Goal: Transaction & Acquisition: Purchase product/service

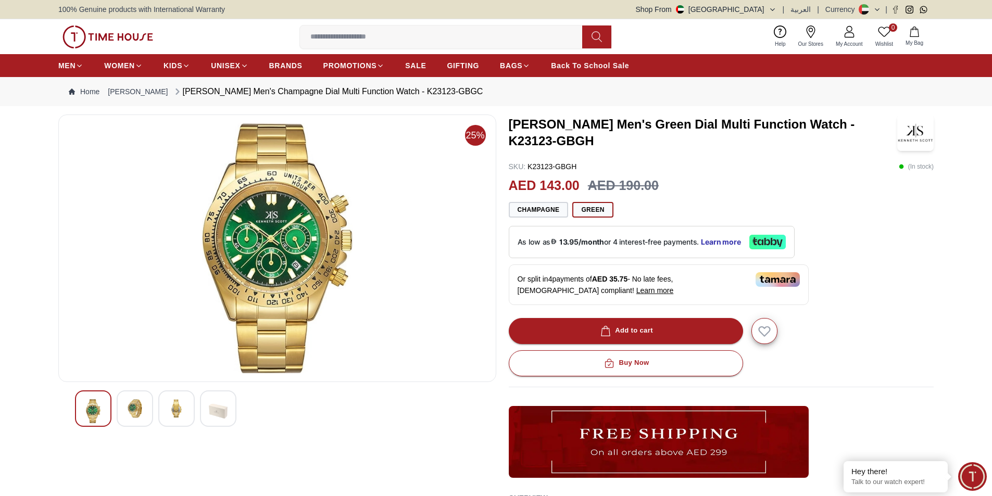
click at [133, 402] on img at bounding box center [134, 408] width 19 height 19
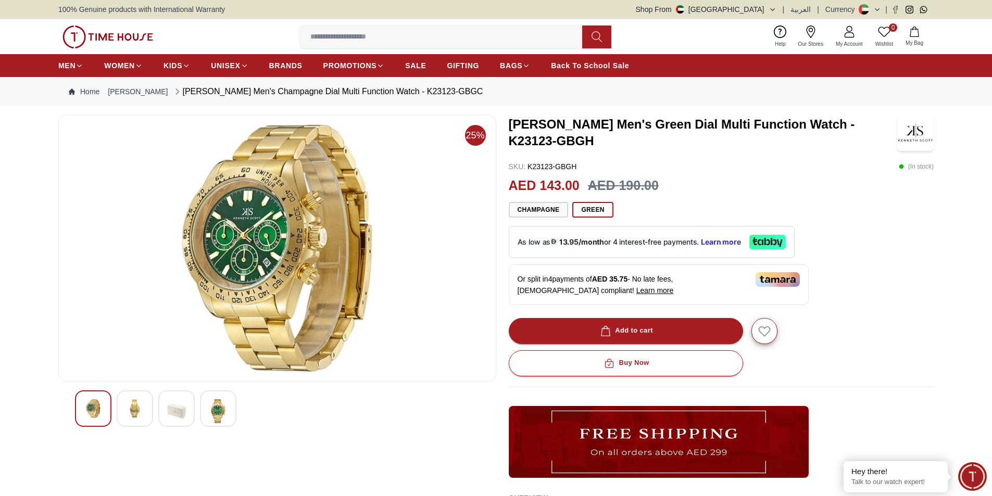
click at [180, 411] on img at bounding box center [176, 411] width 19 height 24
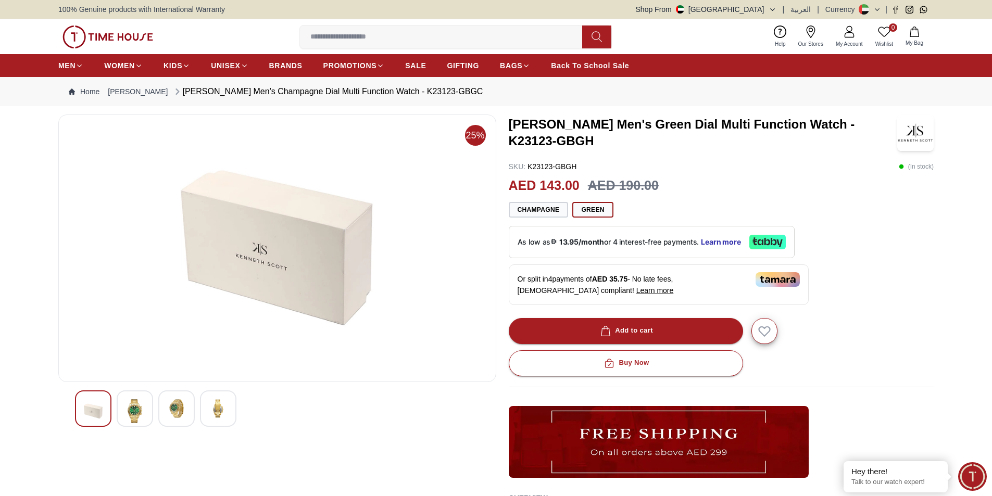
click at [180, 411] on img at bounding box center [176, 408] width 19 height 19
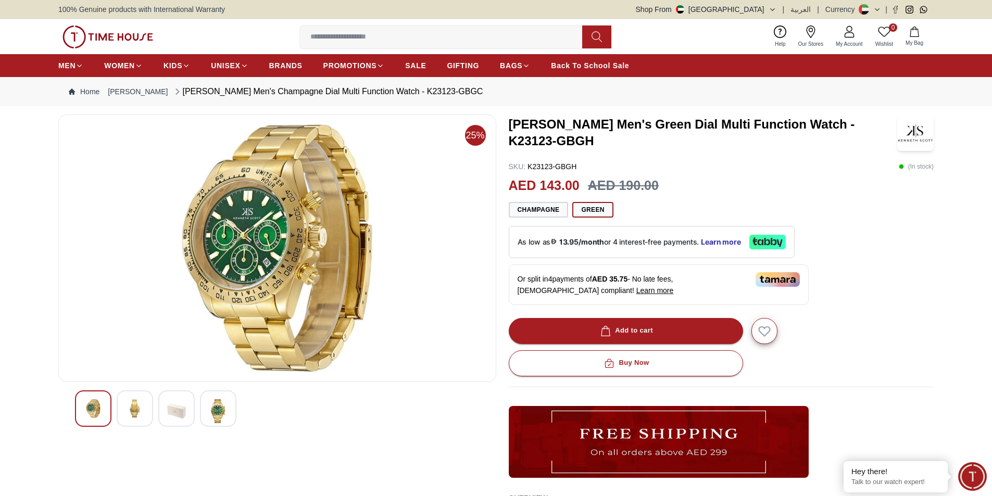
click at [180, 411] on img at bounding box center [176, 411] width 19 height 24
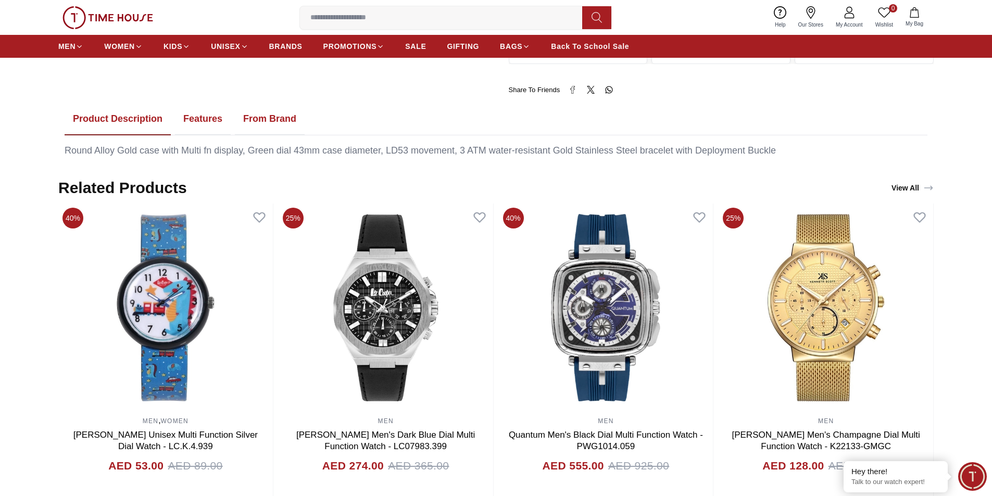
scroll to position [521, 0]
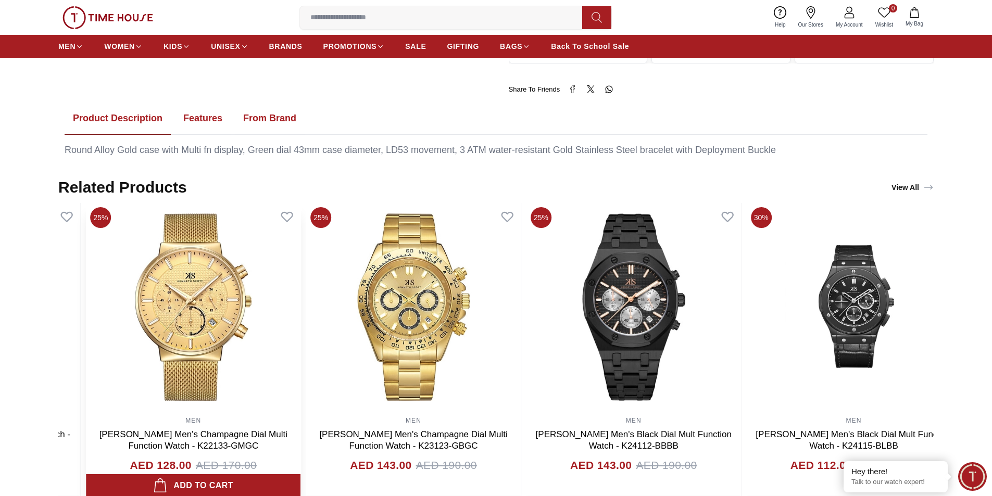
click at [223, 343] on img at bounding box center [193, 307] width 214 height 208
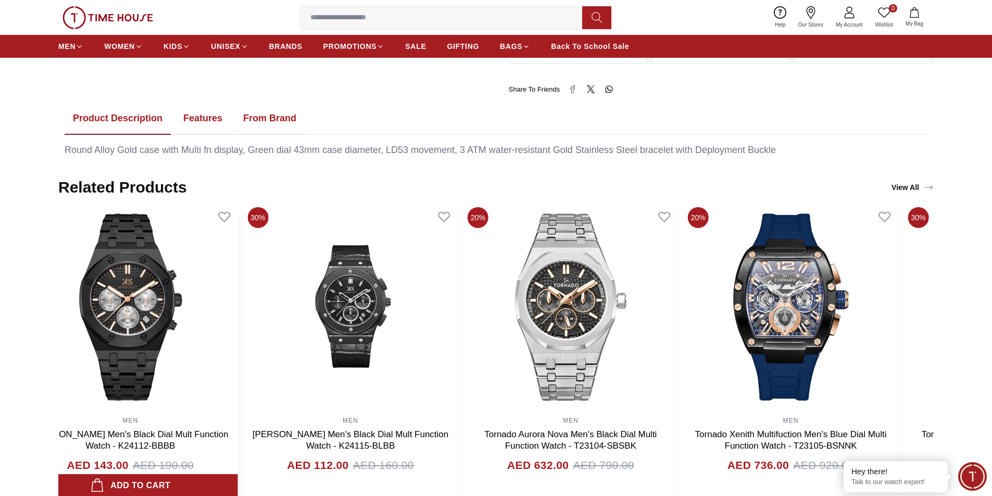
click at [186, 335] on img at bounding box center [130, 307] width 214 height 208
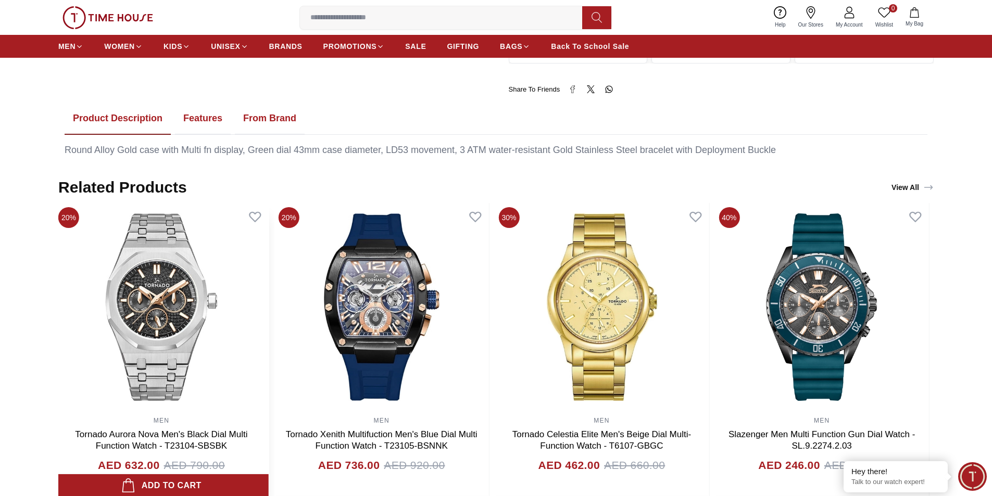
click at [210, 340] on img at bounding box center [161, 307] width 214 height 208
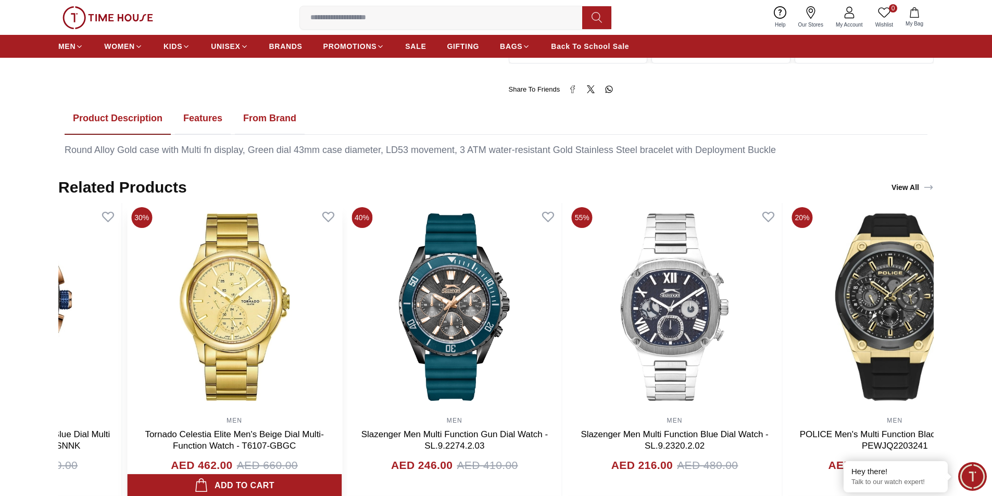
click at [234, 333] on img at bounding box center [234, 307] width 214 height 208
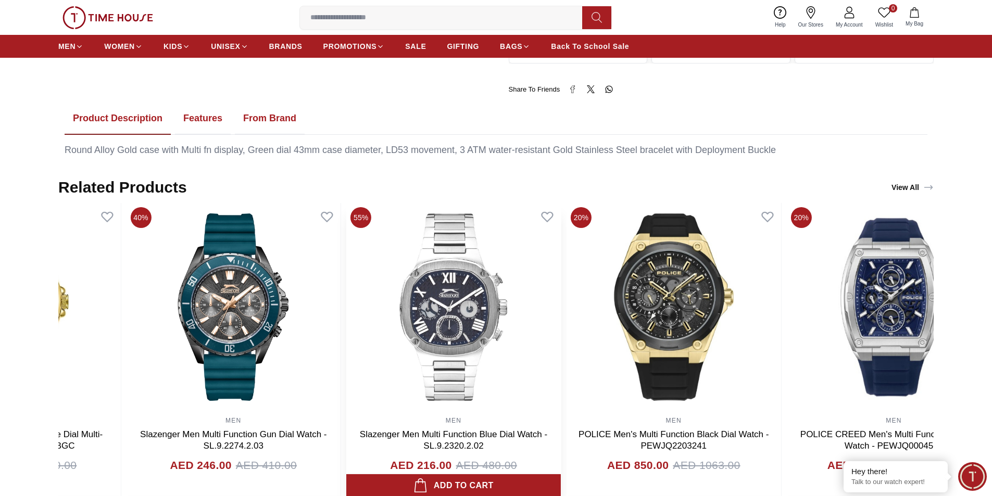
click at [346, 329] on img at bounding box center [453, 307] width 214 height 208
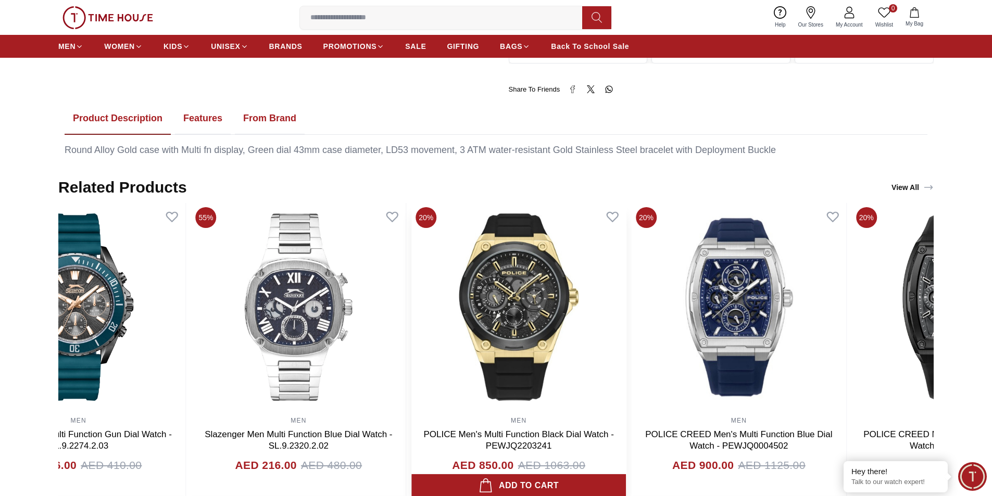
click at [411, 354] on img at bounding box center [518, 307] width 214 height 208
